Goal: Transaction & Acquisition: Purchase product/service

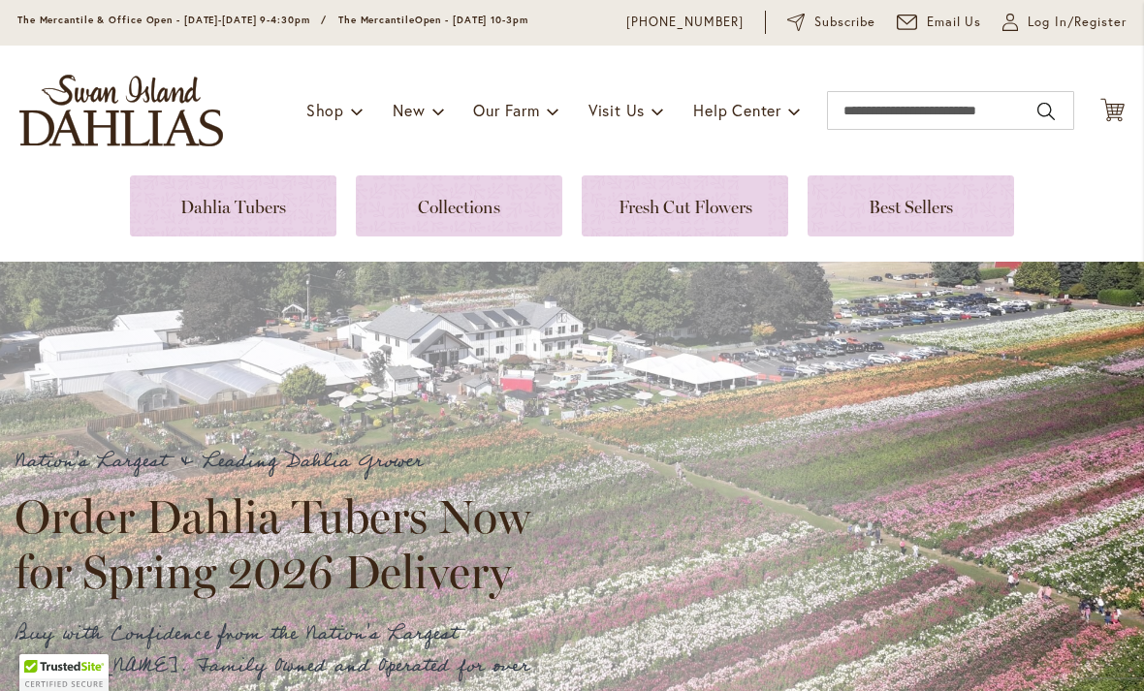
scroll to position [74, 0]
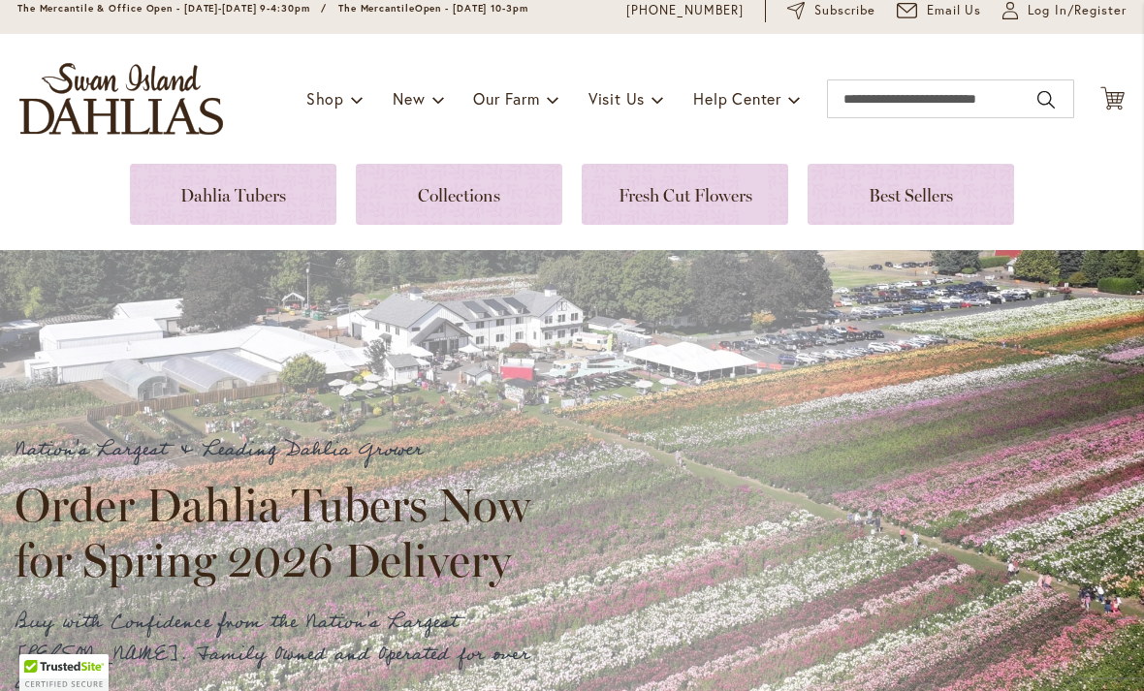
click at [192, 205] on link at bounding box center [233, 194] width 207 height 61
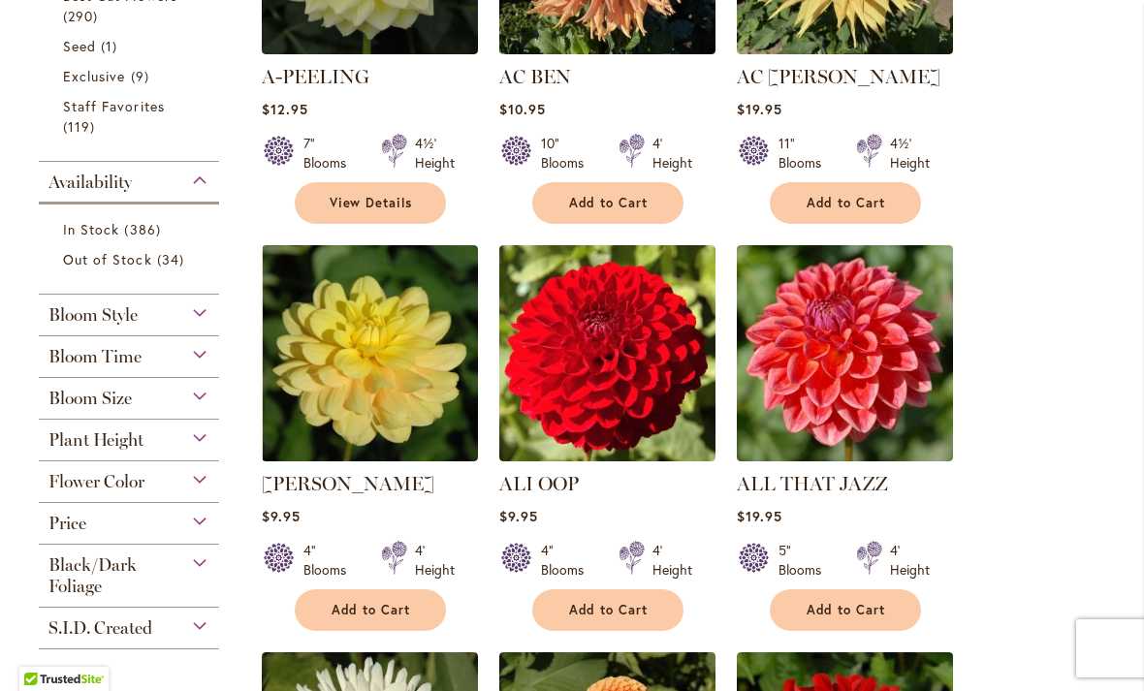
scroll to position [640, 0]
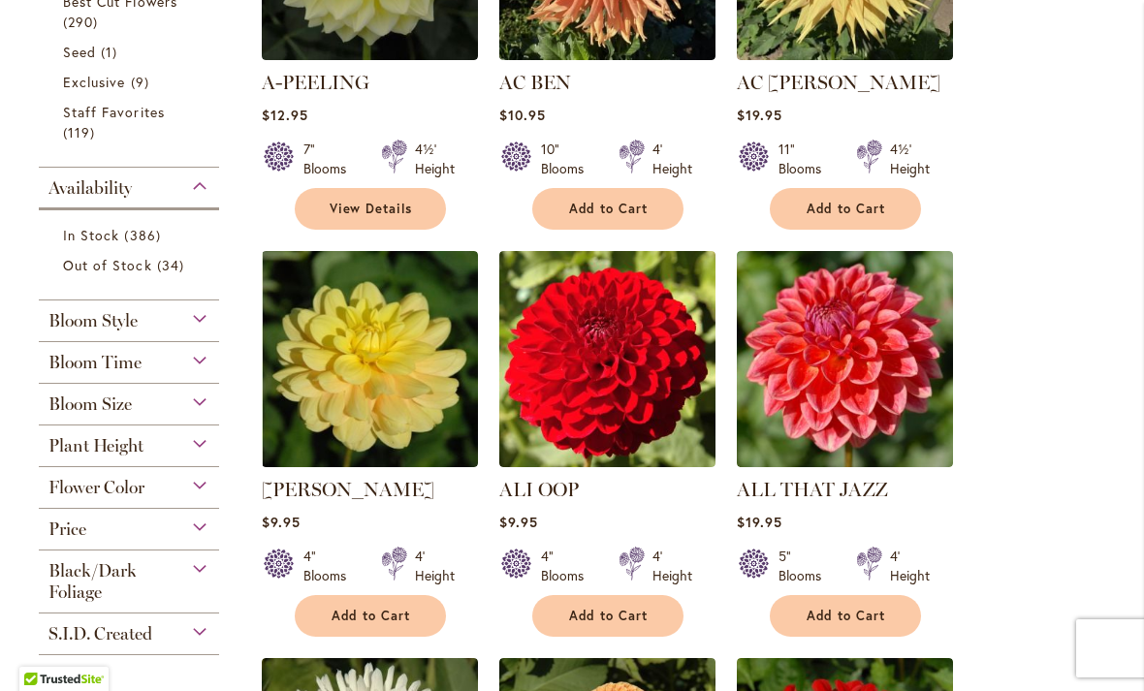
click at [100, 245] on link "In Stock 386 items" at bounding box center [131, 235] width 137 height 20
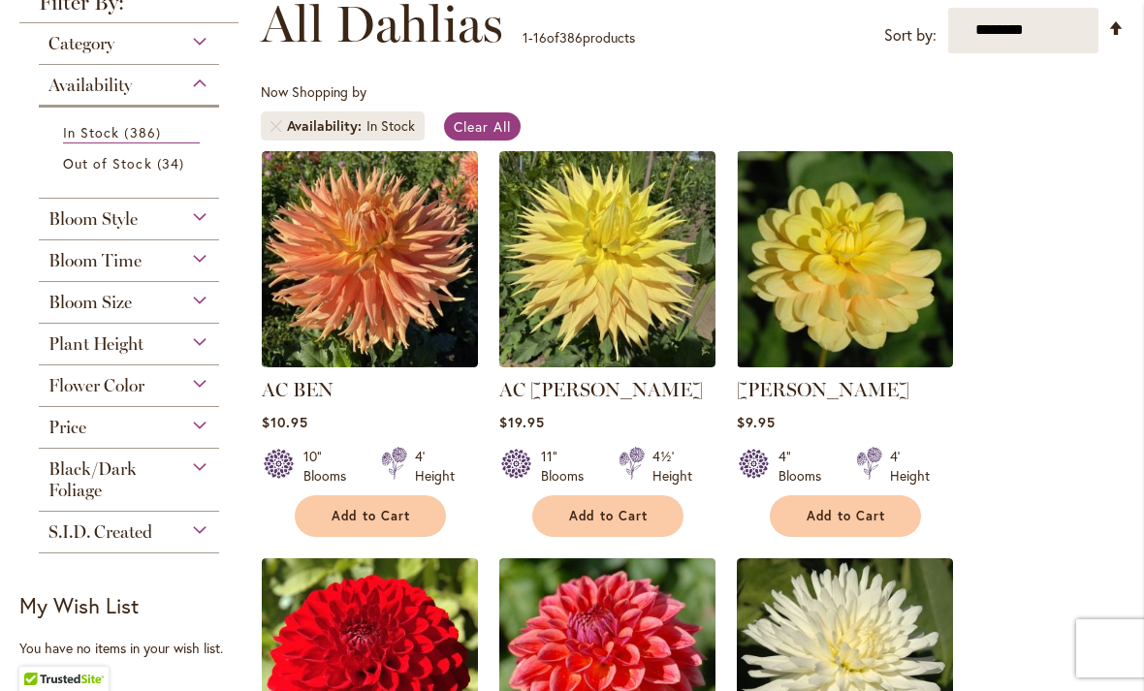
scroll to position [293, 0]
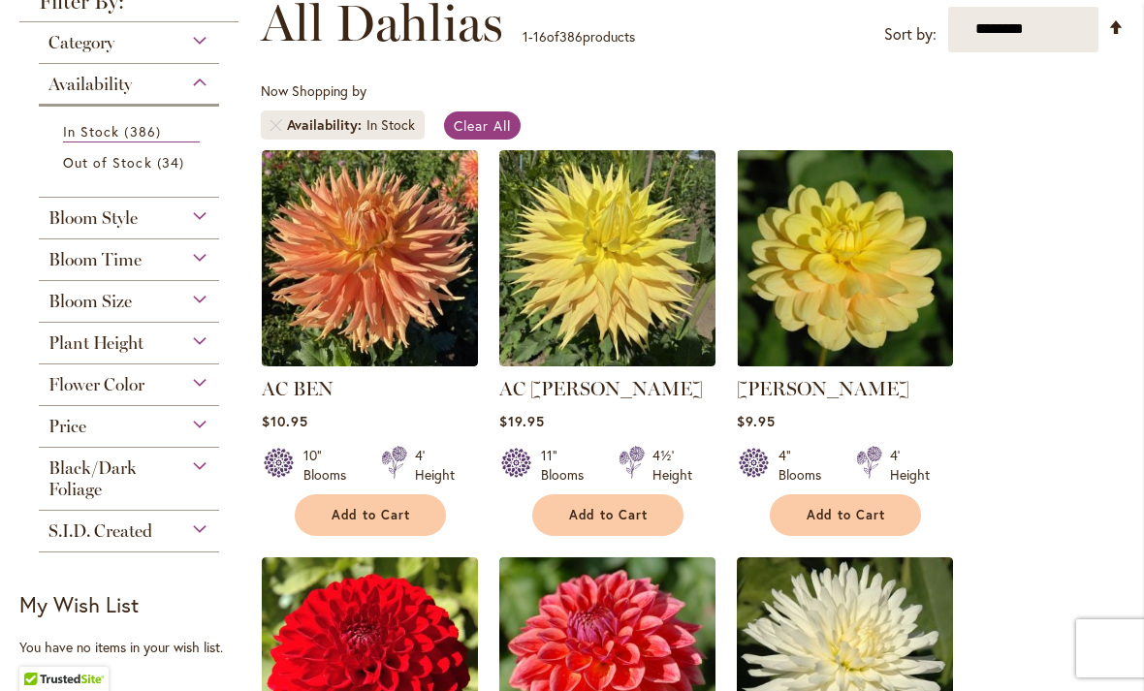
click at [147, 390] on div "Flower Color" at bounding box center [129, 380] width 180 height 31
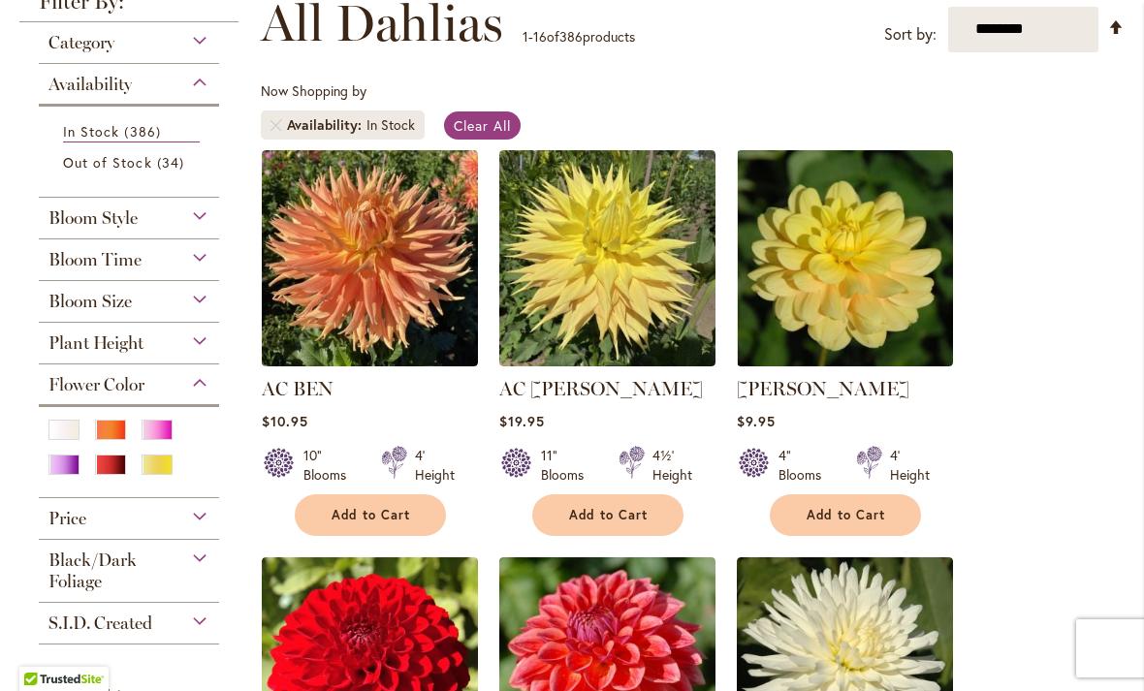
click at [158, 433] on div "Pink" at bounding box center [157, 430] width 31 height 20
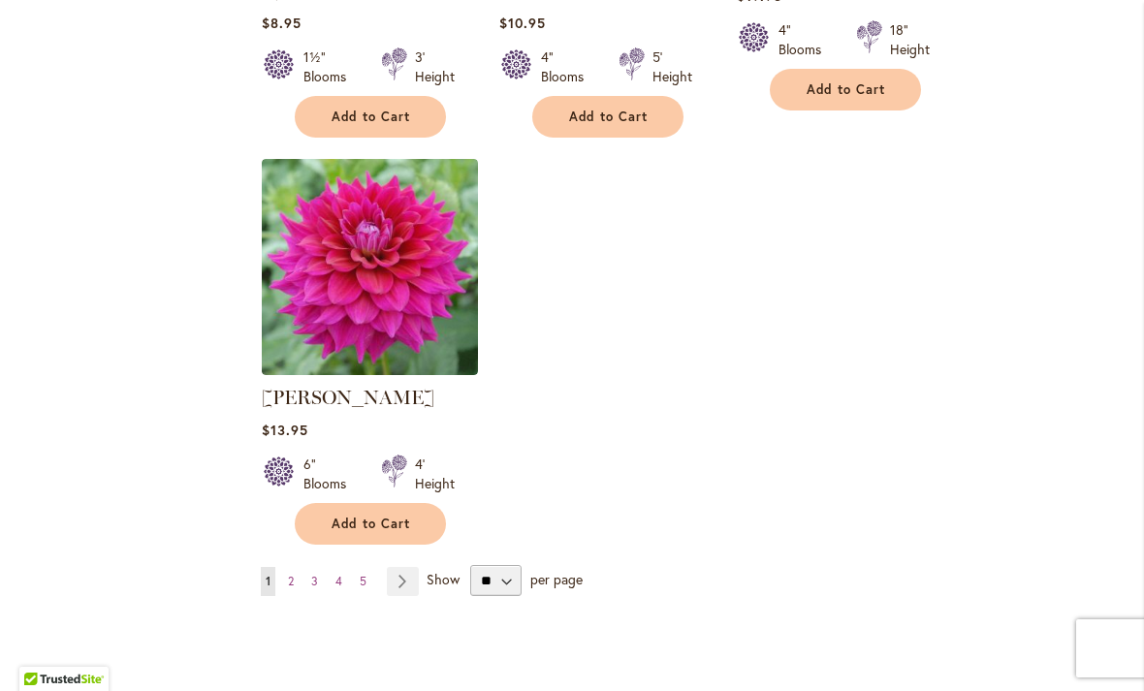
scroll to position [2385, 0]
click at [497, 564] on select "** ** ** **" at bounding box center [495, 579] width 51 height 31
select select "**"
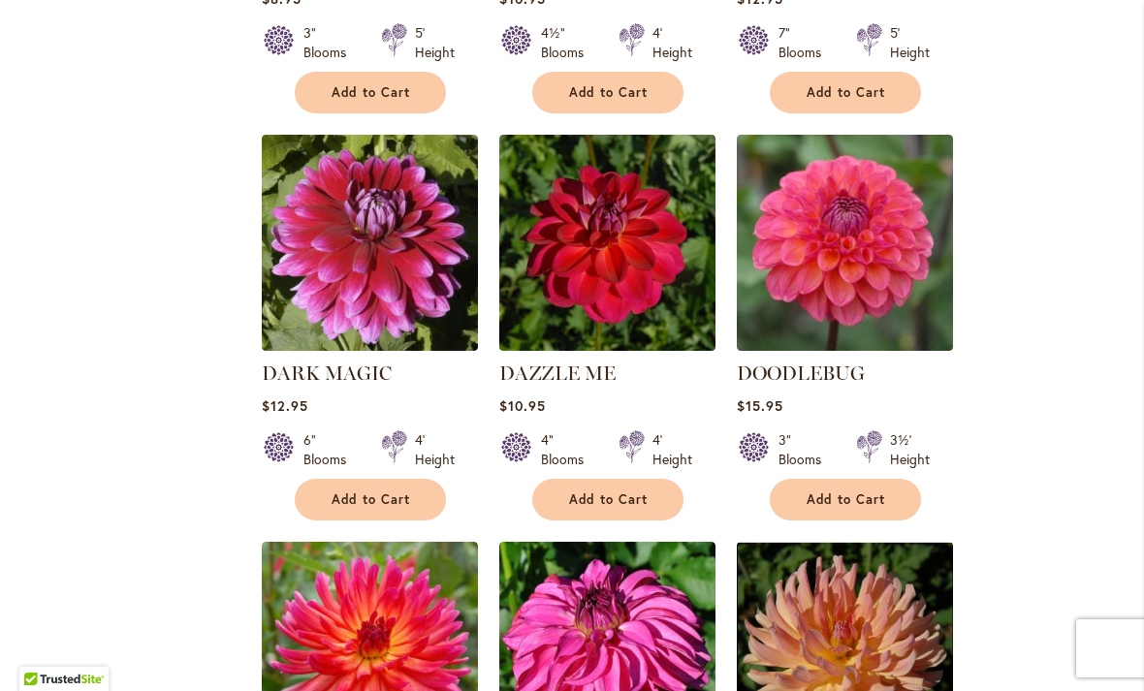
scroll to position [3252, 0]
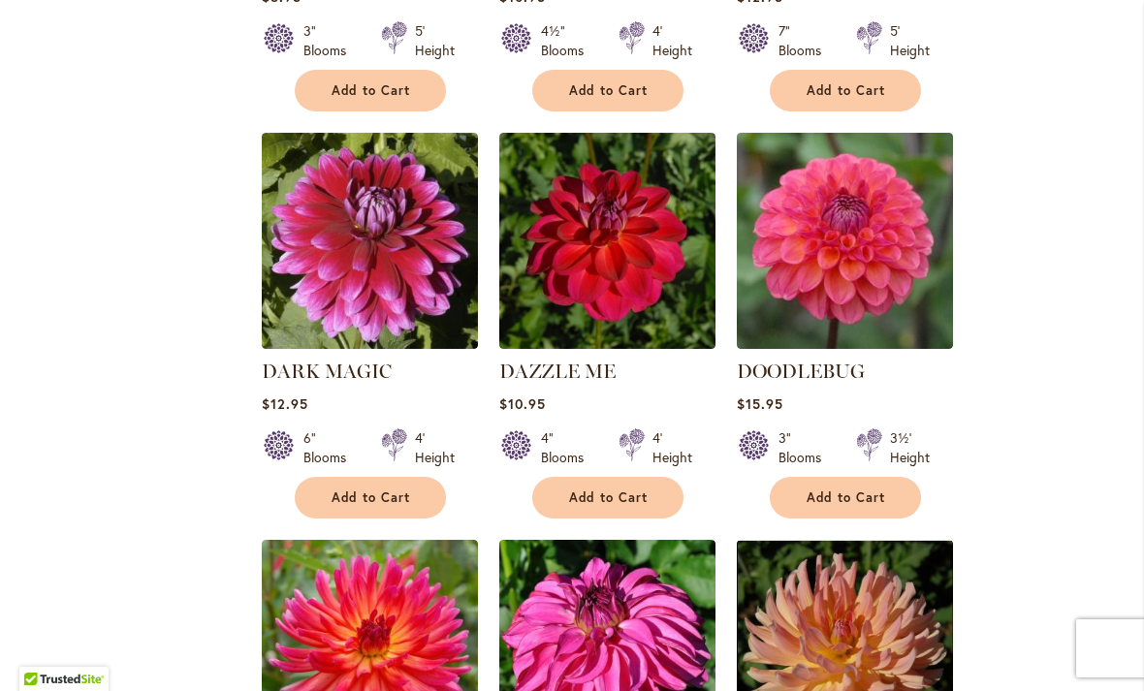
click at [875, 490] on span "Add to Cart" at bounding box center [847, 498] width 80 height 16
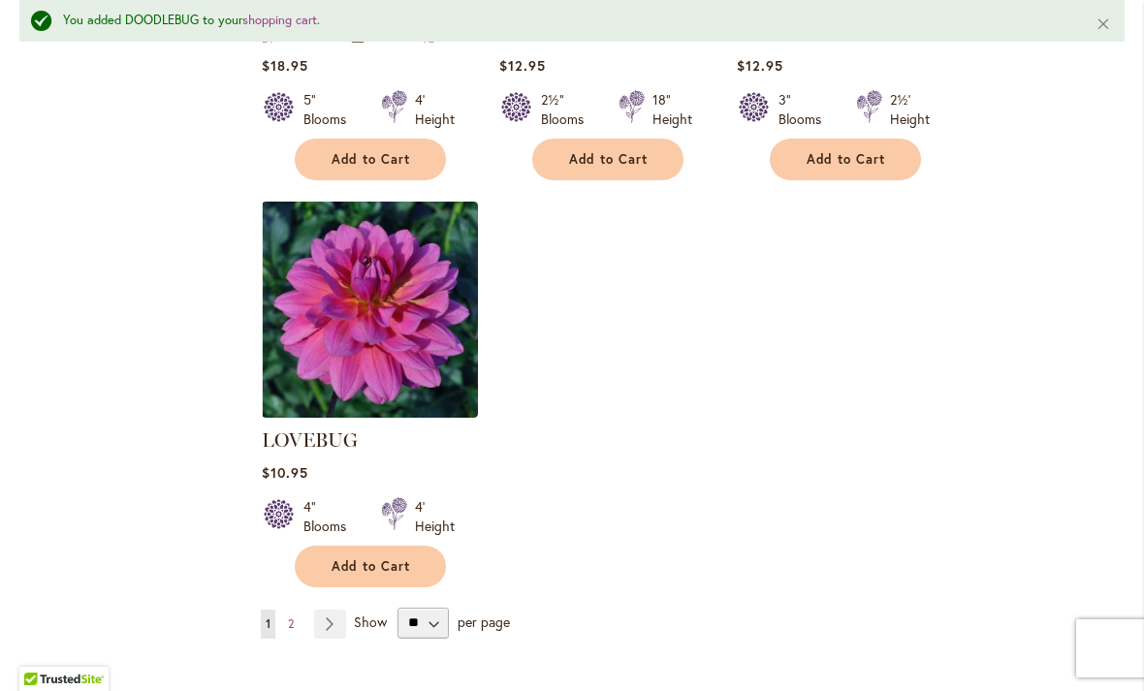
scroll to position [9025, 0]
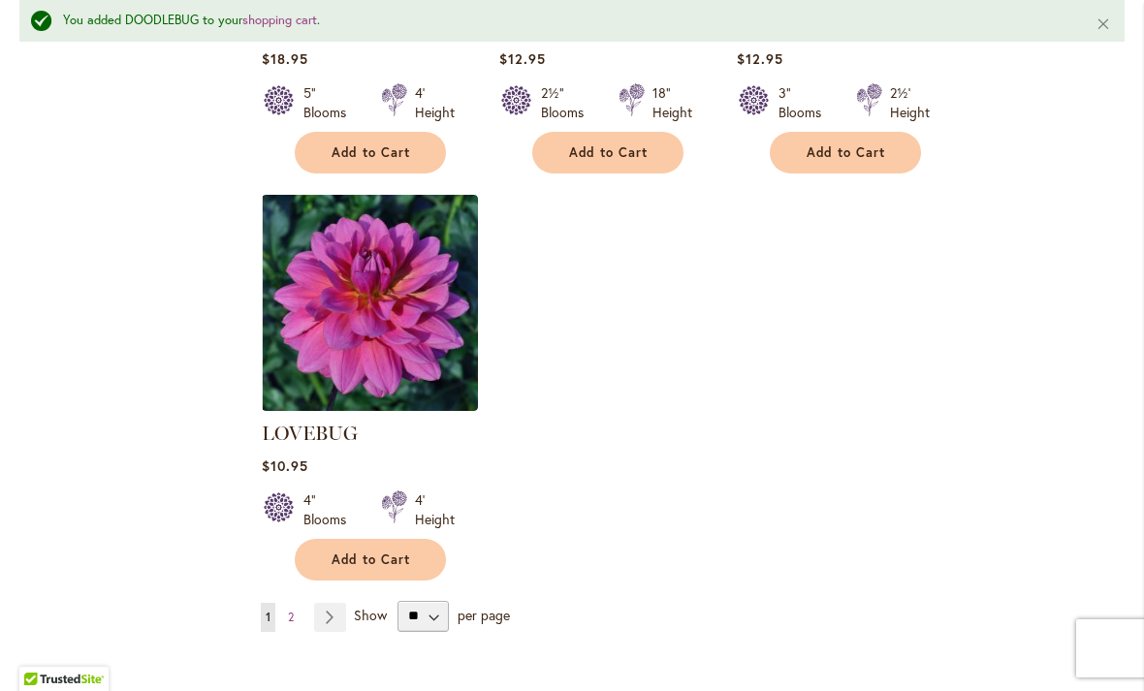
click at [298, 603] on link "Page 2" at bounding box center [291, 617] width 16 height 29
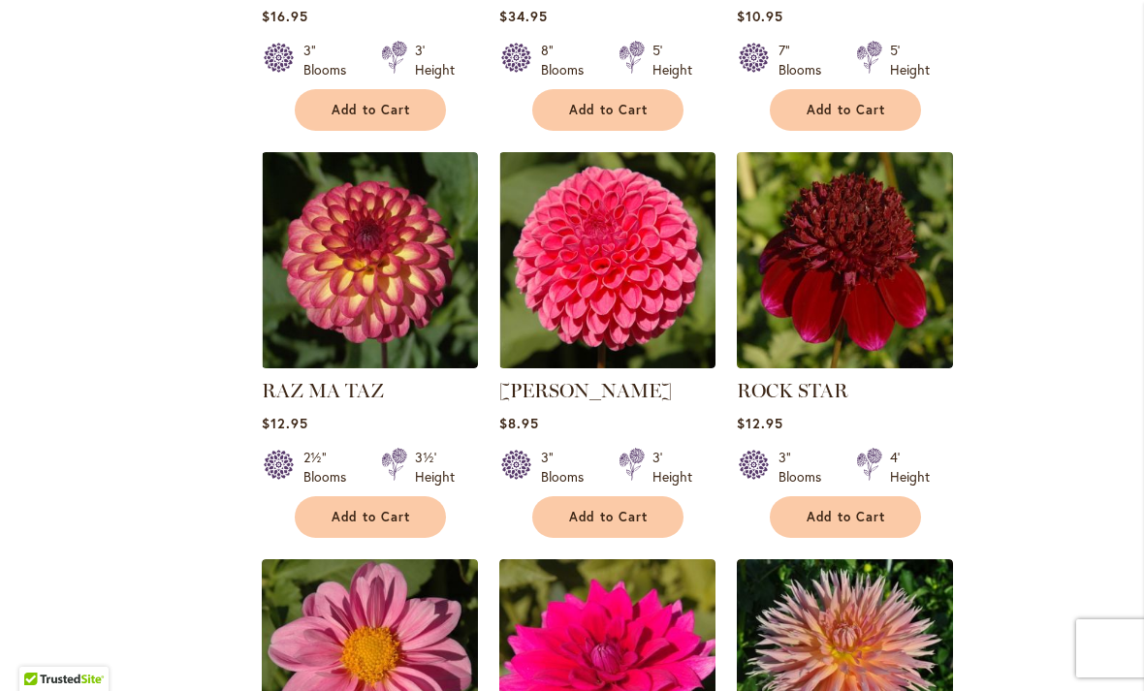
scroll to position [4049, 0]
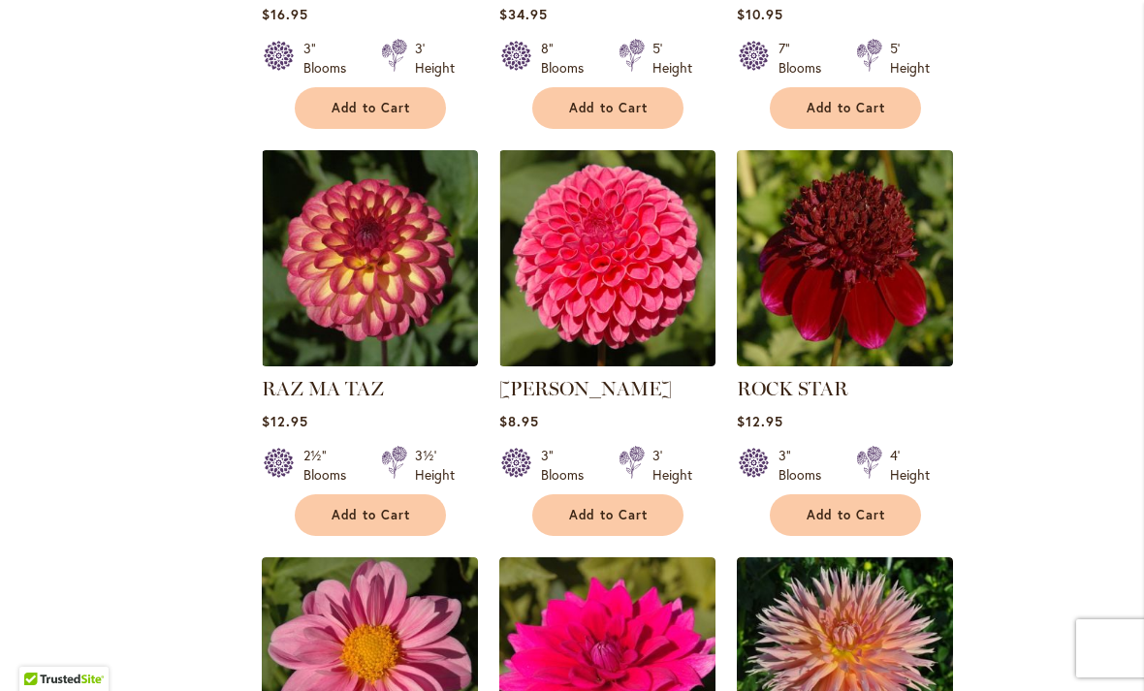
click at [652, 495] on button "Add to Cart" at bounding box center [607, 516] width 151 height 42
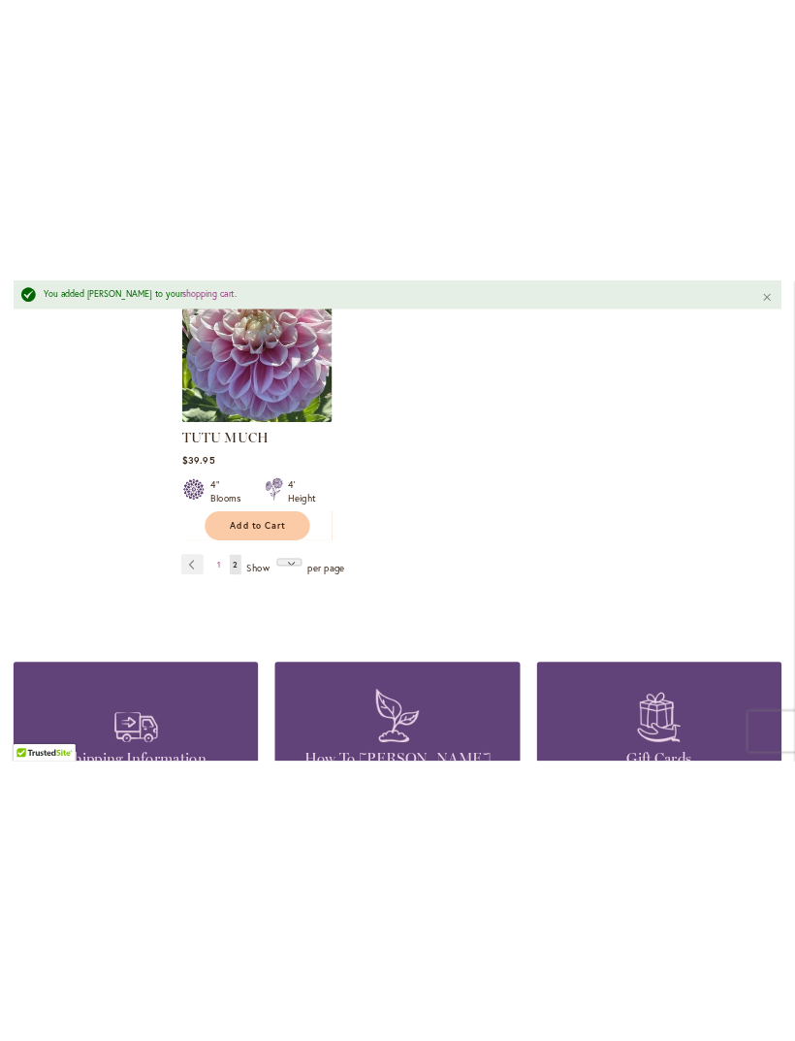
scroll to position [0, 0]
